Goal: Task Accomplishment & Management: Use online tool/utility

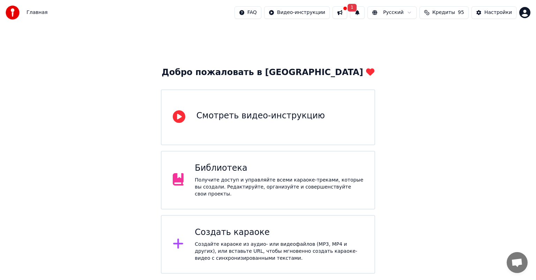
click at [230, 177] on div "Библиотека Получите доступ и управляйте всеми караоке-треками, которые вы созда…" at bounding box center [279, 180] width 169 height 35
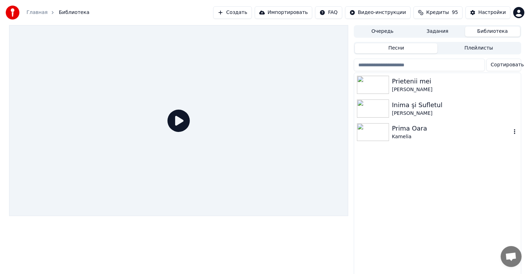
click at [374, 133] on img at bounding box center [373, 132] width 32 height 18
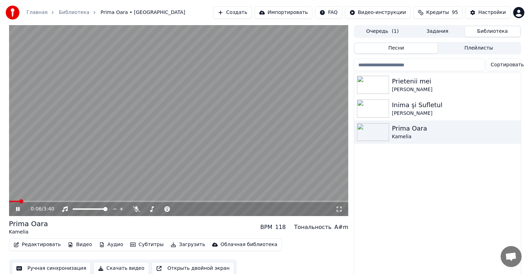
scroll to position [0, 0]
click at [364, 108] on img at bounding box center [373, 108] width 32 height 18
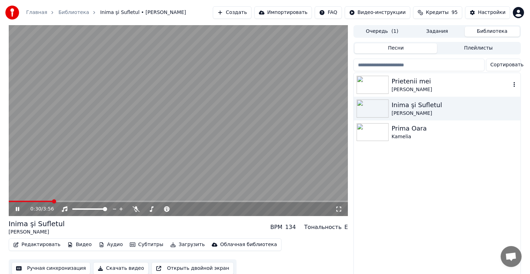
click at [387, 83] on img at bounding box center [373, 85] width 32 height 18
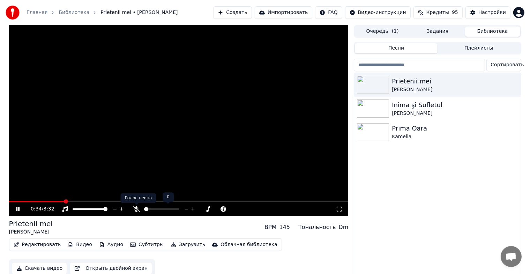
click at [135, 208] on icon at bounding box center [136, 209] width 7 height 6
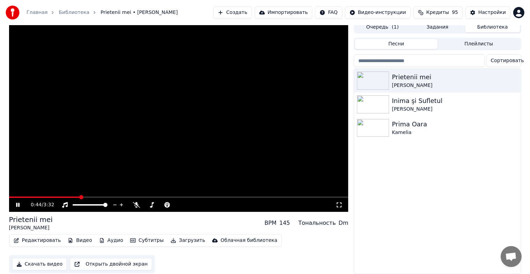
click at [45, 236] on button "Редактировать" at bounding box center [37, 241] width 53 height 10
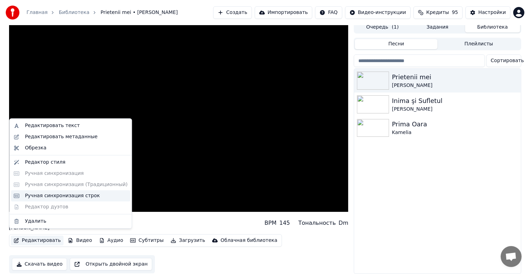
click at [51, 197] on div "Ручная синхронизация строк" at bounding box center [62, 195] width 75 height 7
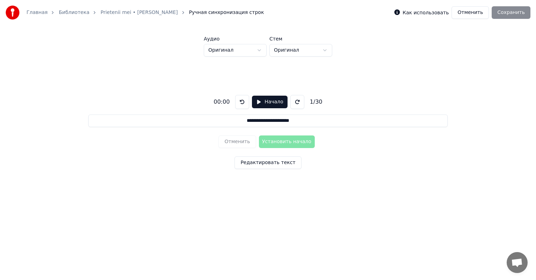
click at [269, 104] on button "Начало" at bounding box center [269, 102] width 35 height 13
click at [269, 104] on button "Пауза" at bounding box center [270, 102] width 32 height 13
click at [263, 108] on button "Начало" at bounding box center [269, 102] width 35 height 13
click at [234, 49] on html "**********" at bounding box center [268, 107] width 536 height 215
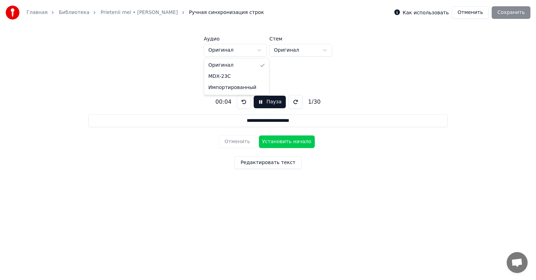
click at [234, 49] on html "**********" at bounding box center [268, 107] width 536 height 215
click at [276, 52] on html "**********" at bounding box center [268, 107] width 536 height 215
click at [465, 14] on button "Отменить" at bounding box center [470, 12] width 37 height 13
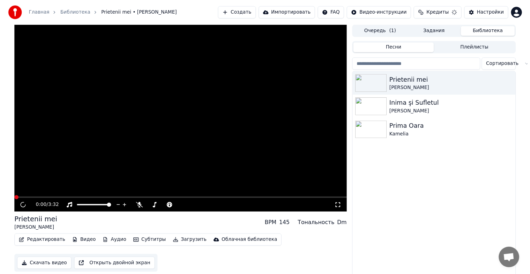
scroll to position [8, 0]
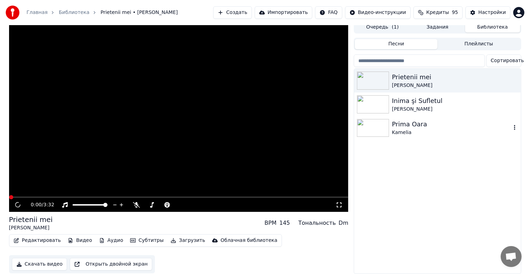
click at [374, 124] on img at bounding box center [373, 128] width 32 height 18
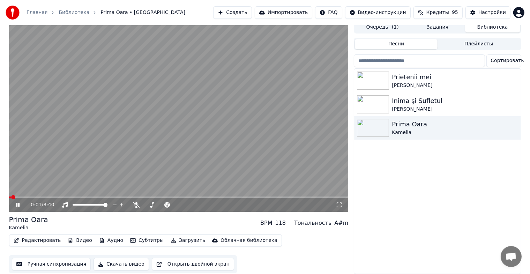
click at [42, 237] on button "Редактировать" at bounding box center [37, 241] width 53 height 10
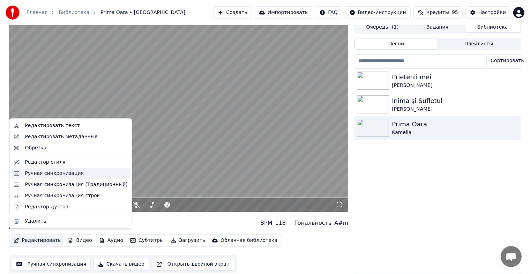
click at [45, 174] on div "Ручная синхронизация" at bounding box center [54, 173] width 59 height 7
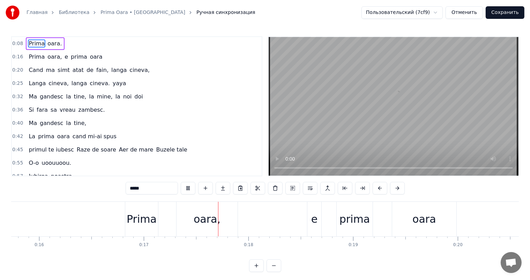
scroll to position [0, 1761]
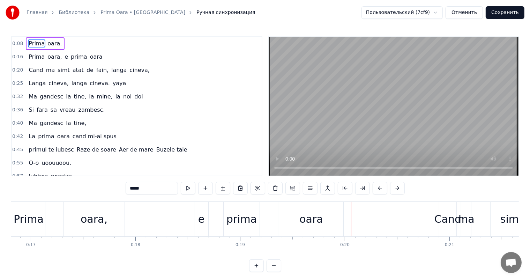
click at [298, 225] on div "oara" at bounding box center [311, 219] width 64 height 35
type input "****"
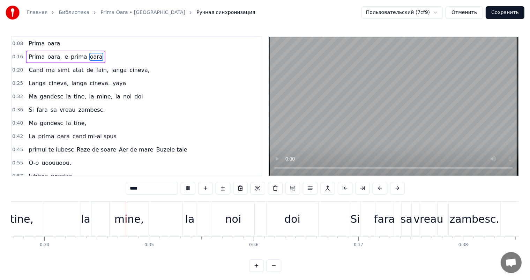
scroll to position [0, 3541]
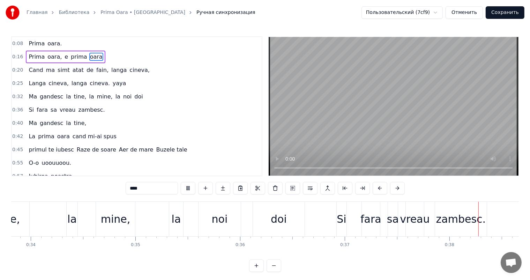
click at [468, 17] on button "Отменить" at bounding box center [464, 12] width 37 height 13
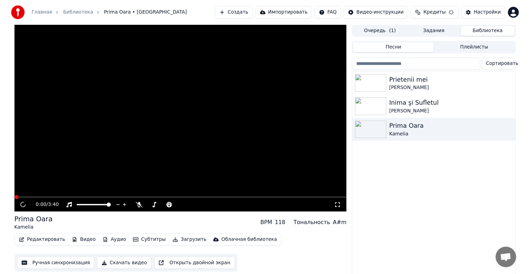
scroll to position [8, 0]
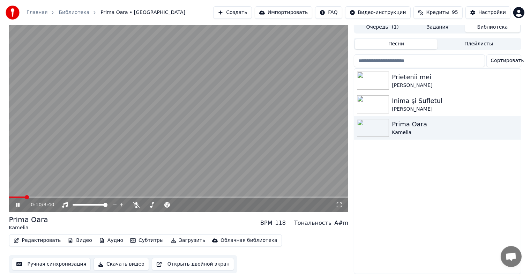
click at [19, 203] on icon at bounding box center [17, 205] width 3 height 4
